Goal: Information Seeking & Learning: Find specific fact

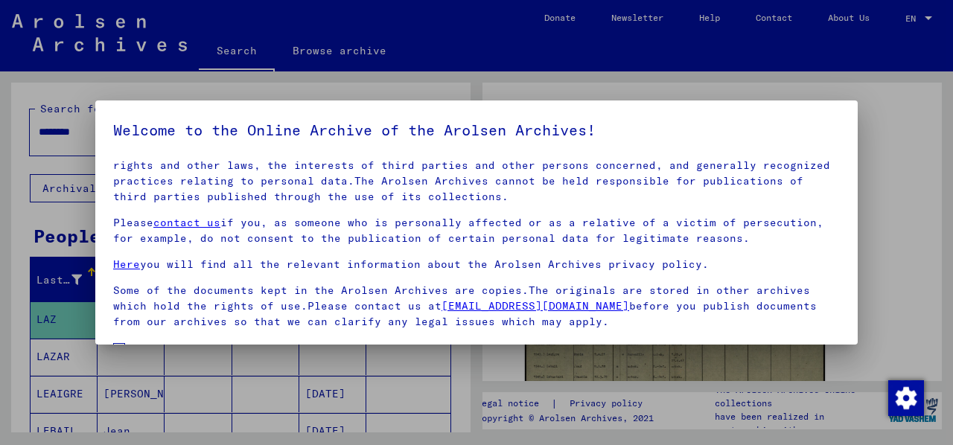
scroll to position [119, 0]
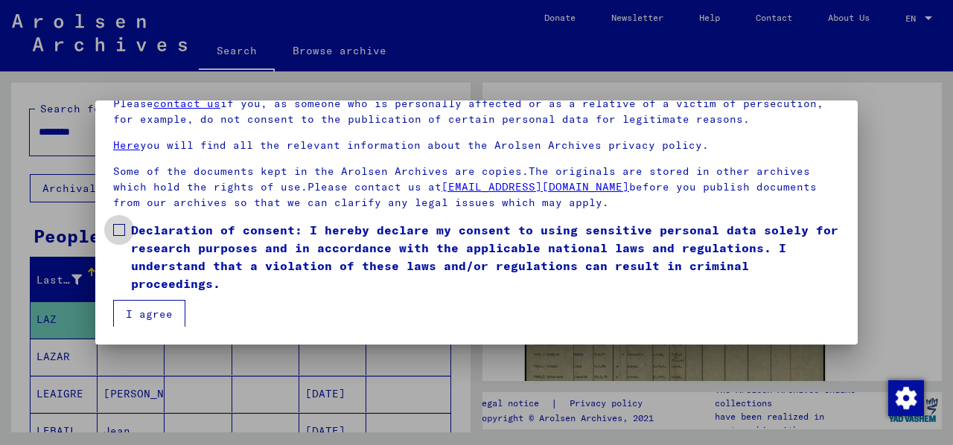
click at [122, 229] on span at bounding box center [119, 230] width 12 height 12
click at [150, 316] on button "I agree" at bounding box center [149, 314] width 72 height 28
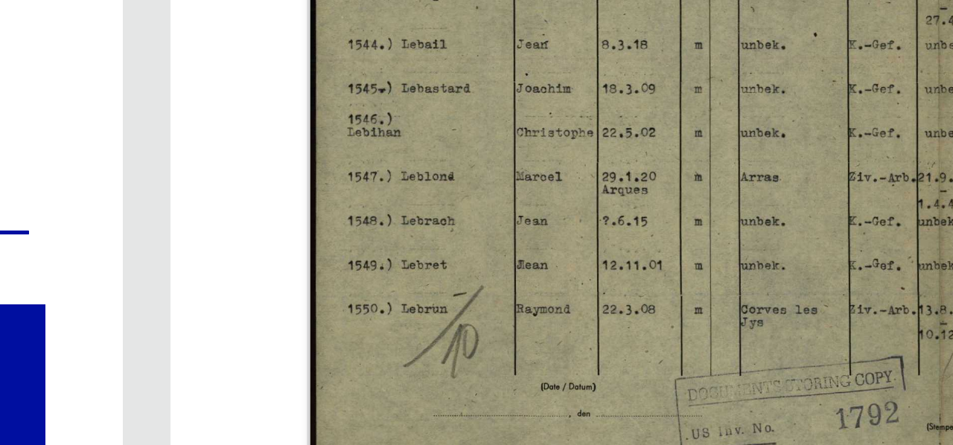
scroll to position [175, 0]
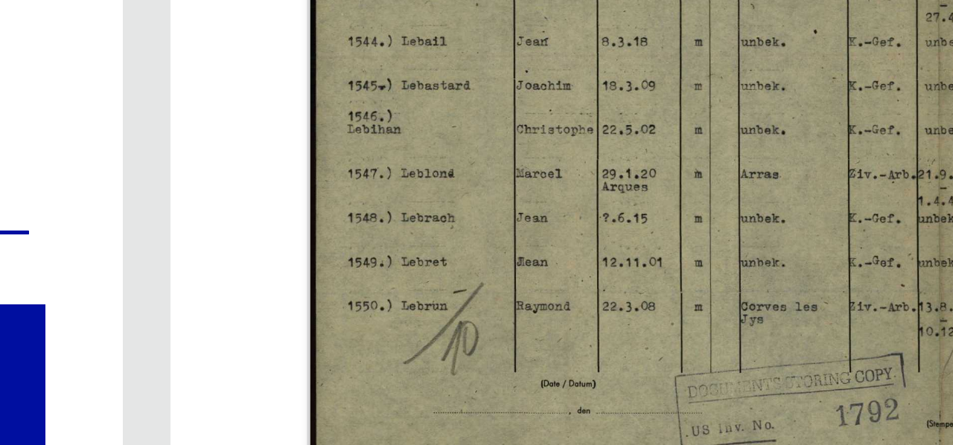
click at [586, 241] on img at bounding box center [675, 194] width 315 height 224
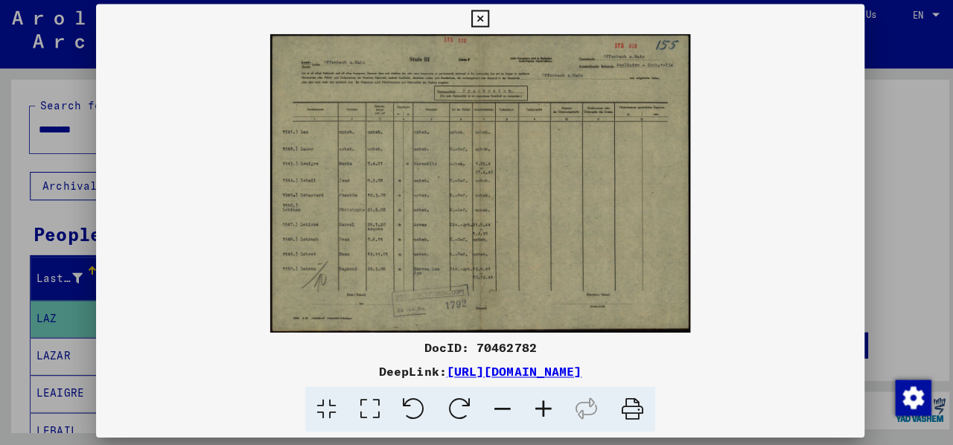
scroll to position [0, 0]
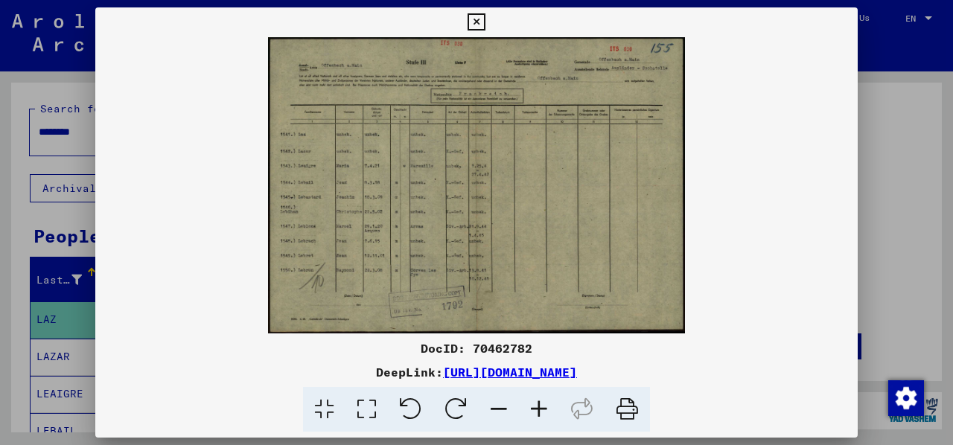
click at [471, 21] on icon at bounding box center [476, 22] width 17 height 18
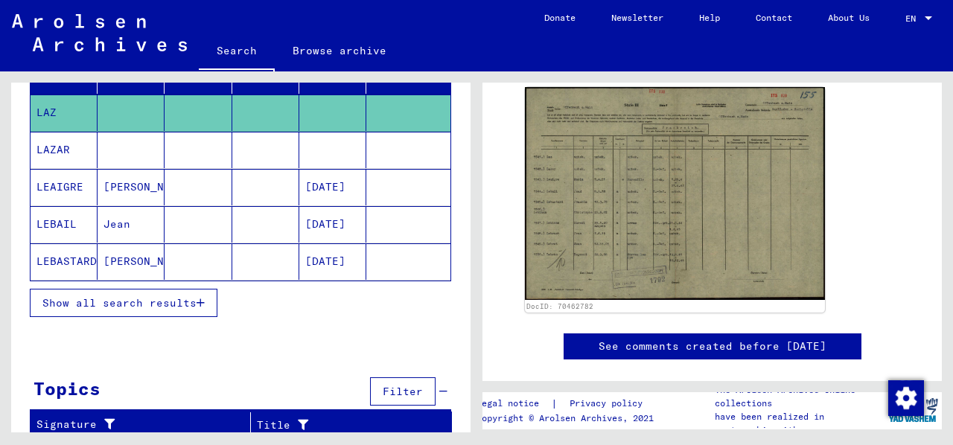
scroll to position [208, 0]
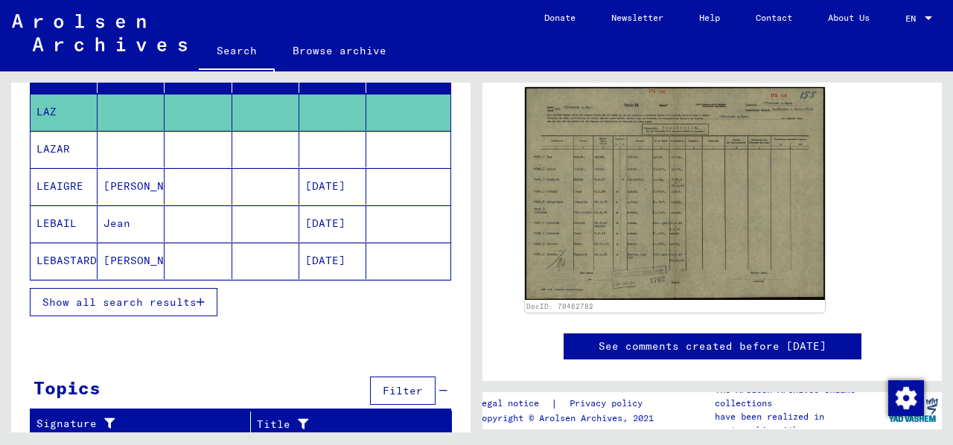
click at [158, 297] on span "Show all search results" at bounding box center [119, 302] width 154 height 13
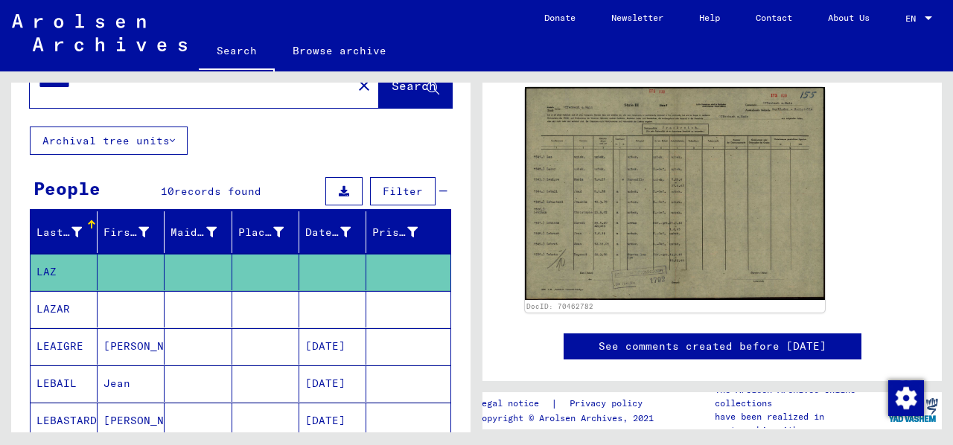
scroll to position [0, 0]
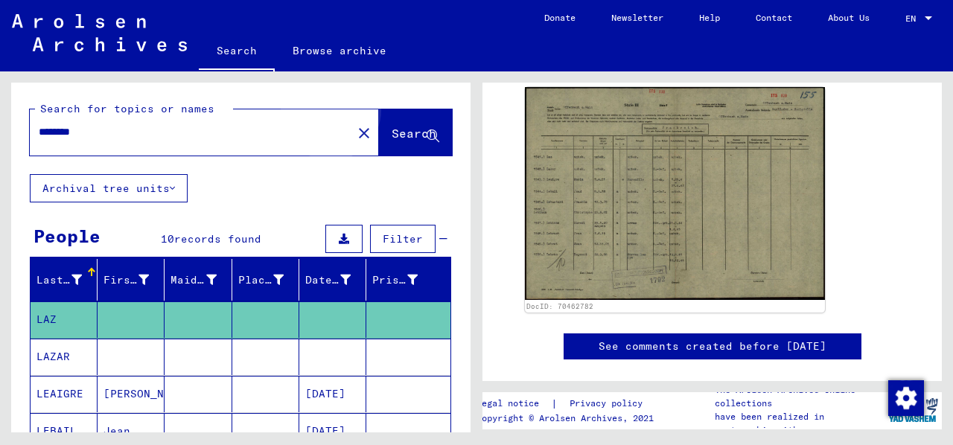
click at [392, 129] on span "Search" at bounding box center [414, 133] width 45 height 15
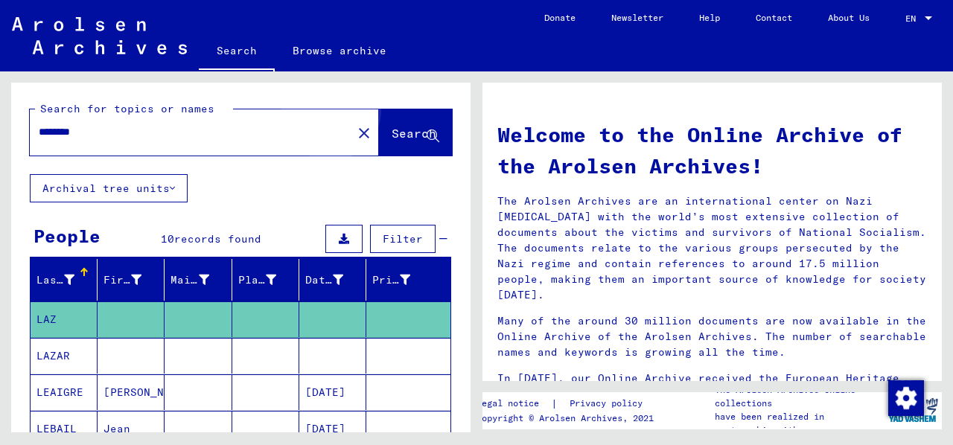
click at [392, 129] on span "Search" at bounding box center [414, 133] width 45 height 15
click at [243, 117] on div "********" at bounding box center [182, 132] width 305 height 34
click at [256, 132] on input "********" at bounding box center [187, 132] width 296 height 16
type input "*"
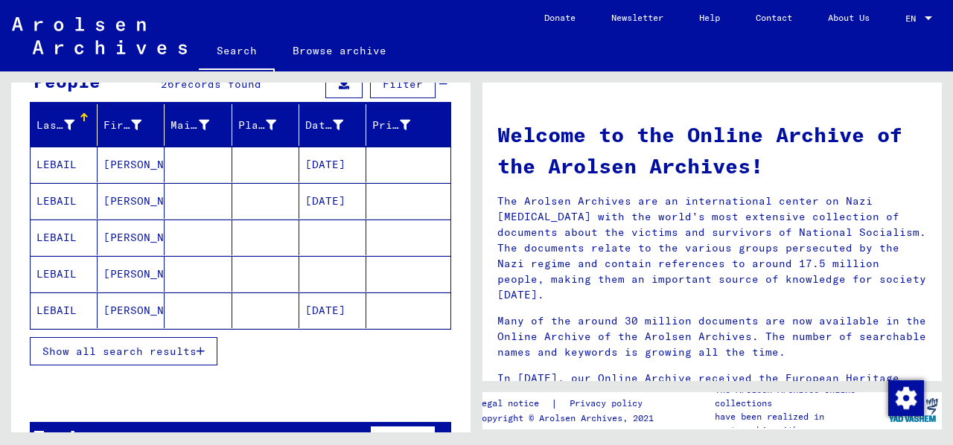
scroll to position [156, 0]
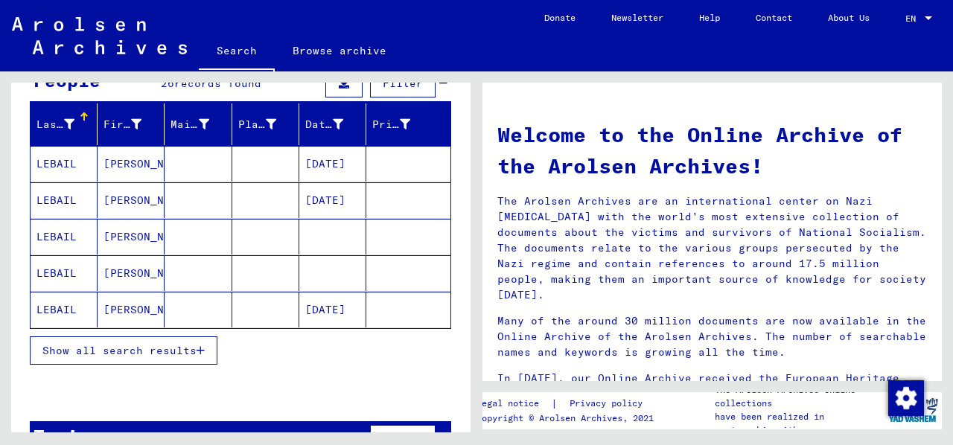
click at [189, 349] on span "Show all search results" at bounding box center [119, 350] width 154 height 13
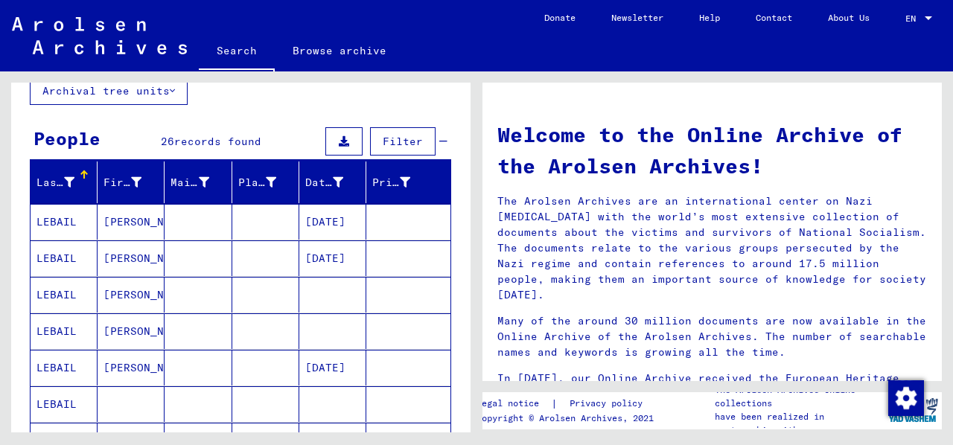
scroll to position [0, 0]
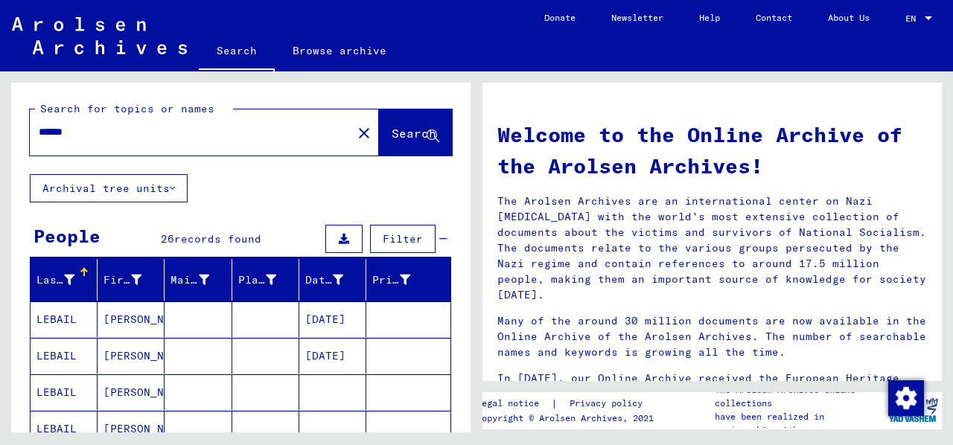
click at [286, 131] on input "******" at bounding box center [187, 132] width 296 height 16
type input "*"
type input "*********"
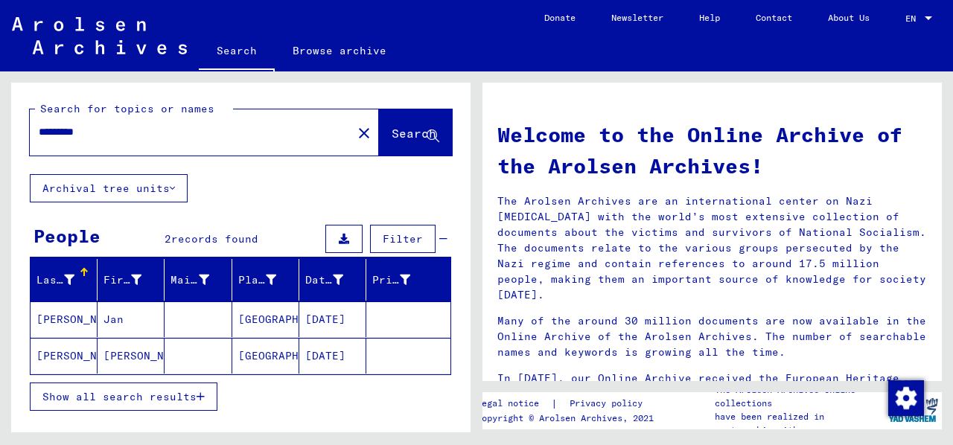
click at [73, 314] on mat-cell "[PERSON_NAME]" at bounding box center [64, 320] width 67 height 36
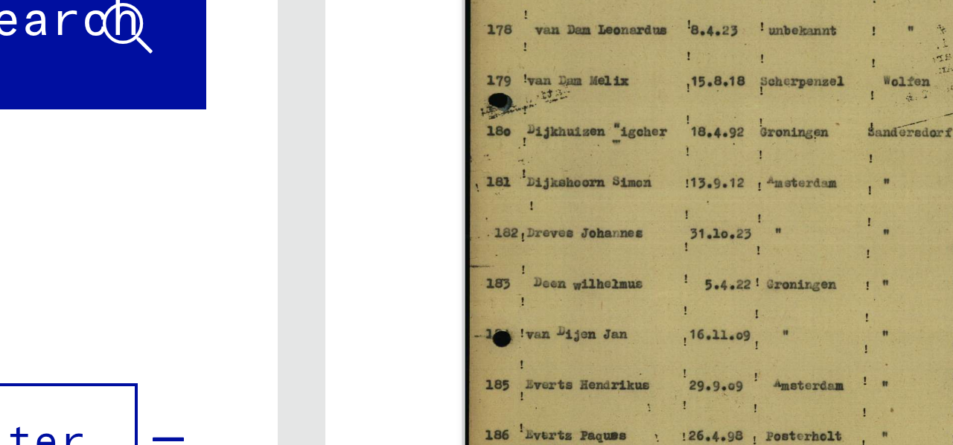
scroll to position [313, 0]
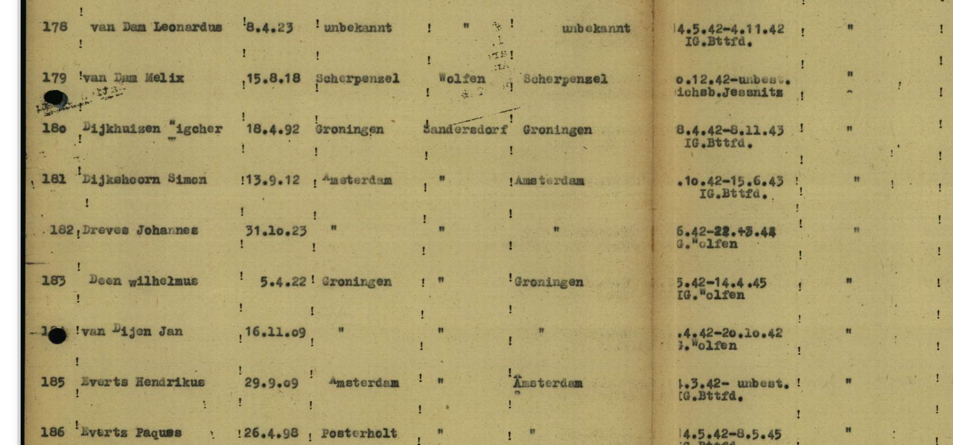
click at [719, 183] on img at bounding box center [675, 182] width 315 height 222
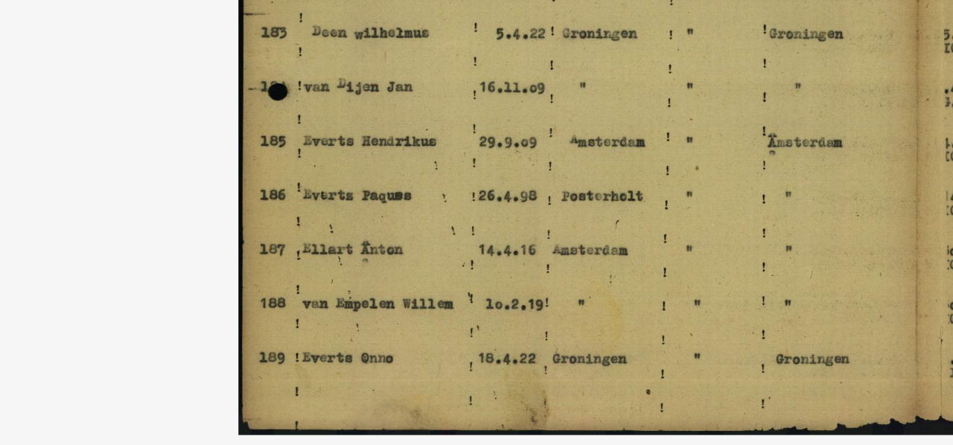
click at [433, 270] on img at bounding box center [476, 185] width 763 height 296
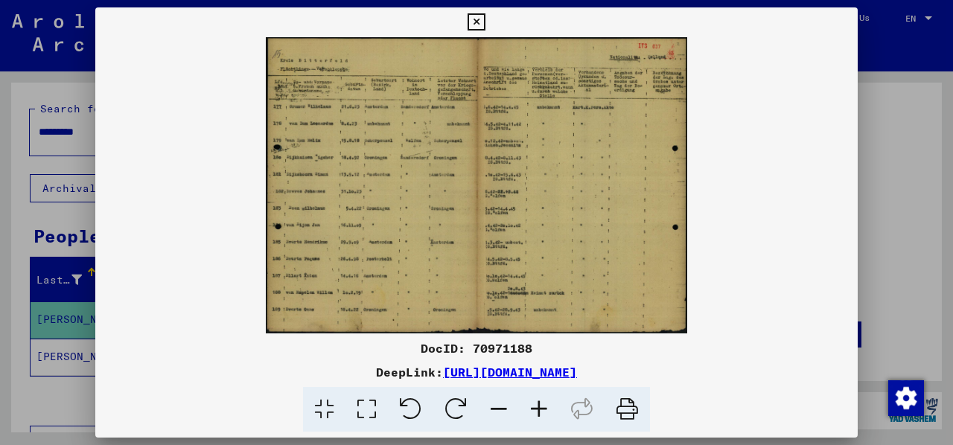
click at [477, 22] on icon at bounding box center [476, 22] width 17 height 18
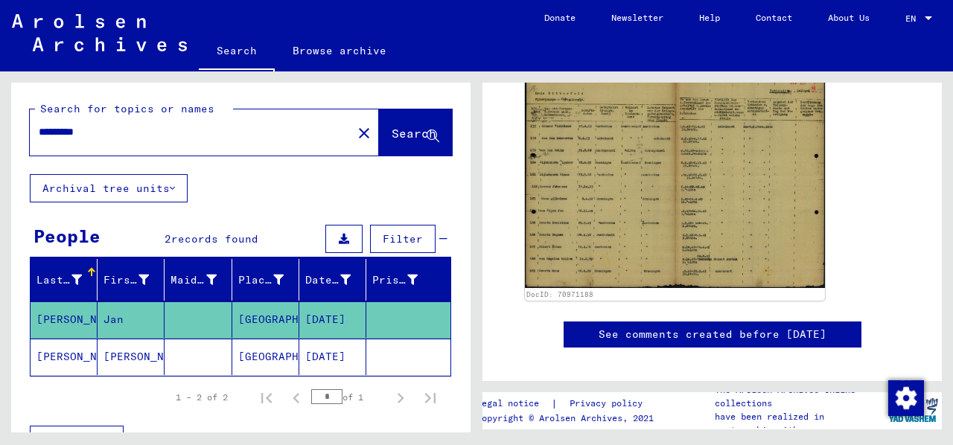
click at [62, 357] on icon at bounding box center [61, 386] width 37 height 60
click at [64, 356] on icon at bounding box center [61, 386] width 37 height 60
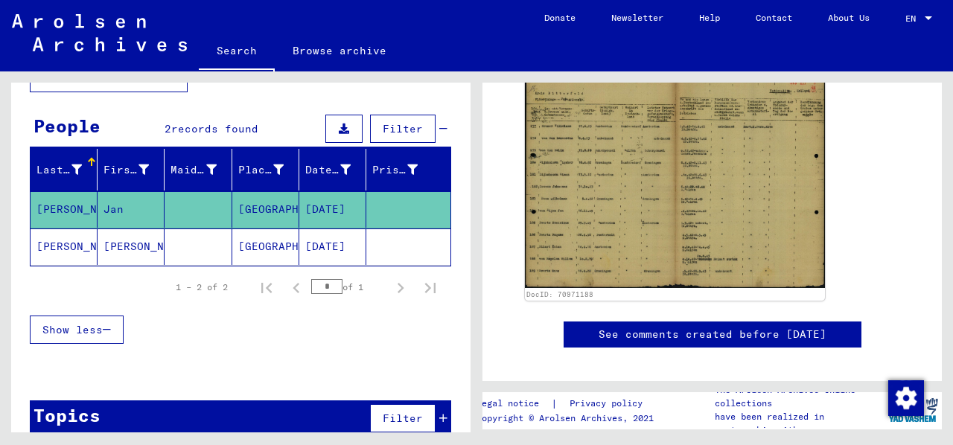
scroll to position [116, 0]
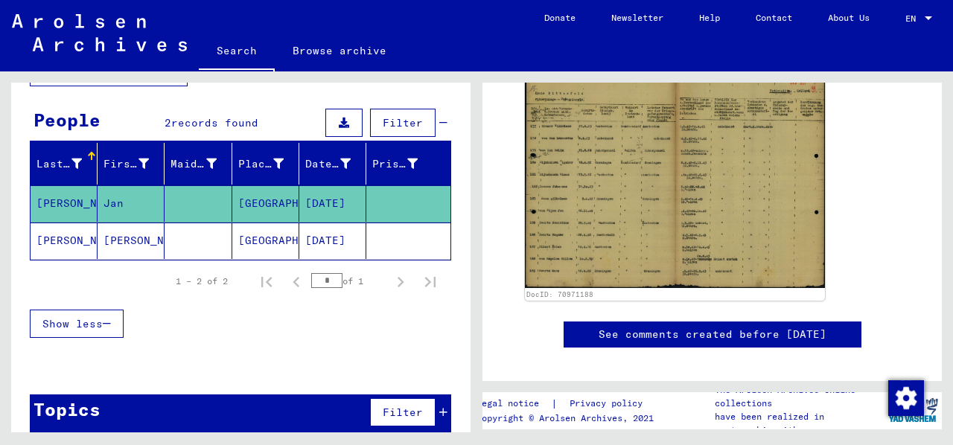
click at [118, 235] on mat-cell "[PERSON_NAME]" at bounding box center [131, 241] width 67 height 36
